Goal: Task Accomplishment & Management: Manage account settings

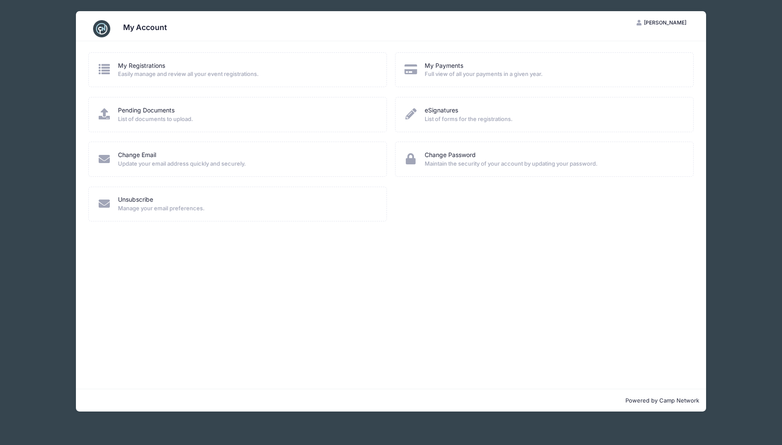
click at [681, 22] on span "[PERSON_NAME]" at bounding box center [665, 22] width 42 height 6
click at [633, 68] on link "Logout" at bounding box center [640, 66] width 99 height 16
